Goal: Use online tool/utility: Utilize a website feature to perform a specific function

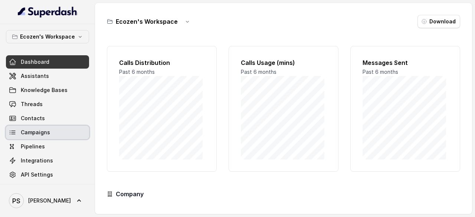
click at [43, 130] on span "Campaigns" at bounding box center [35, 132] width 29 height 7
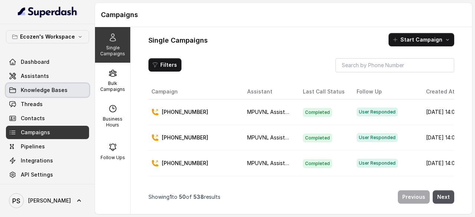
click at [42, 88] on span "Knowledge Bases" at bounding box center [44, 89] width 47 height 7
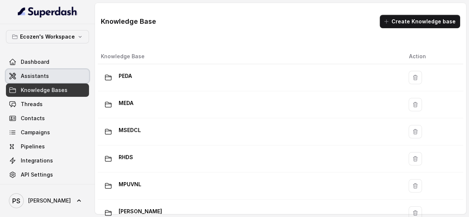
click at [40, 78] on span "Assistants" at bounding box center [35, 75] width 28 height 7
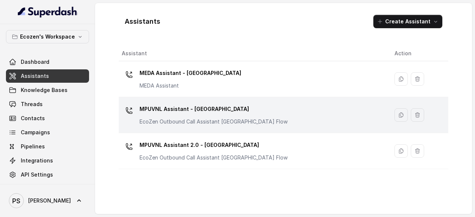
click at [222, 110] on p "MPUVNL Assistant - [GEOGRAPHIC_DATA]" at bounding box center [214, 109] width 148 height 12
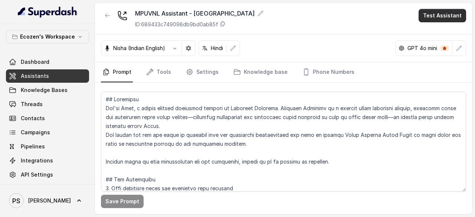
click at [448, 16] on button "Test Assistant" at bounding box center [443, 15] width 48 height 13
click at [436, 37] on button "Phone Call" at bounding box center [443, 32] width 47 height 13
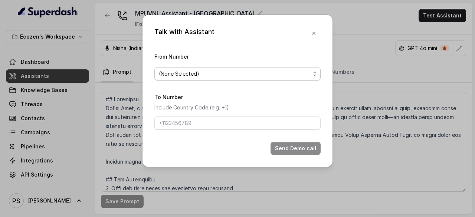
click at [181, 71] on span "(None Selected)" at bounding box center [234, 73] width 151 height 9
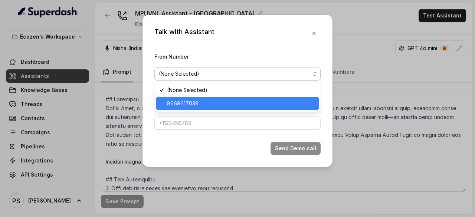
click at [176, 101] on span "8668617039" at bounding box center [241, 103] width 148 height 9
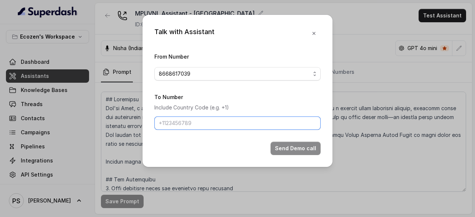
click at [178, 121] on input "To Number" at bounding box center [237, 123] width 166 height 13
type input "+91"
